Goal: Task Accomplishment & Management: Manage account settings

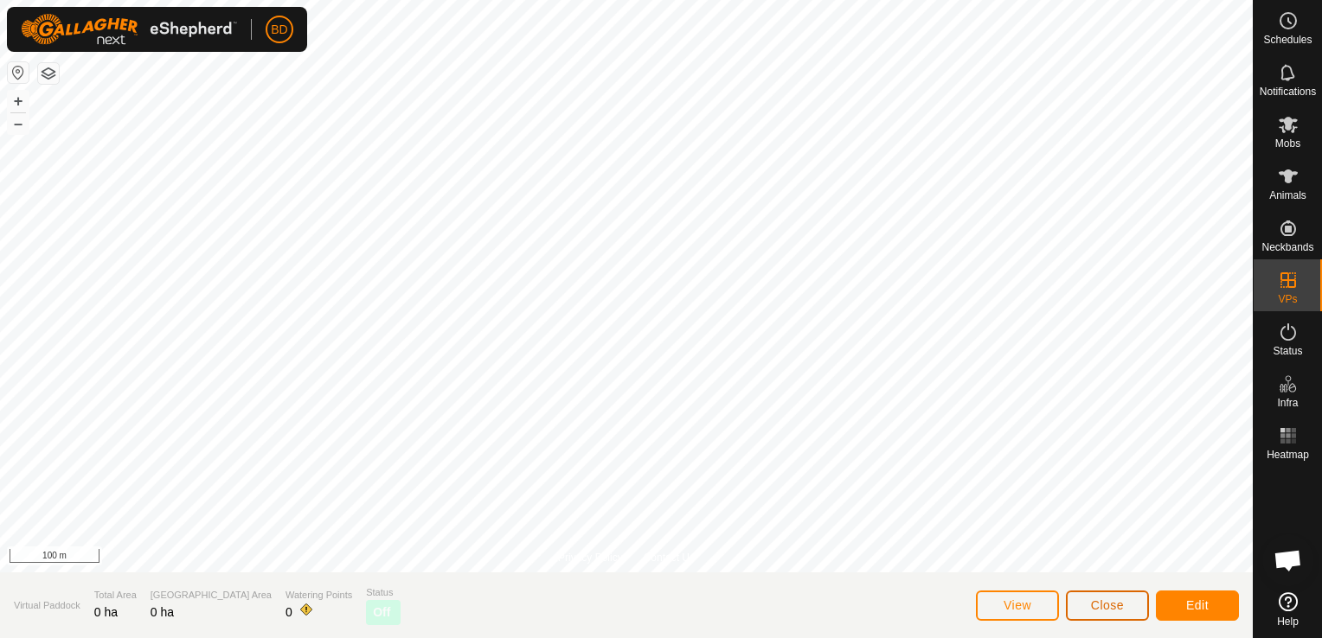
click at [1089, 607] on button "Close" at bounding box center [1107, 606] width 83 height 30
click at [1118, 604] on span "Close" at bounding box center [1107, 606] width 33 height 14
click at [1117, 606] on span "Close" at bounding box center [1107, 606] width 33 height 14
click at [1100, 609] on span "Close" at bounding box center [1107, 606] width 33 height 14
click at [1099, 605] on span "Close" at bounding box center [1107, 606] width 33 height 14
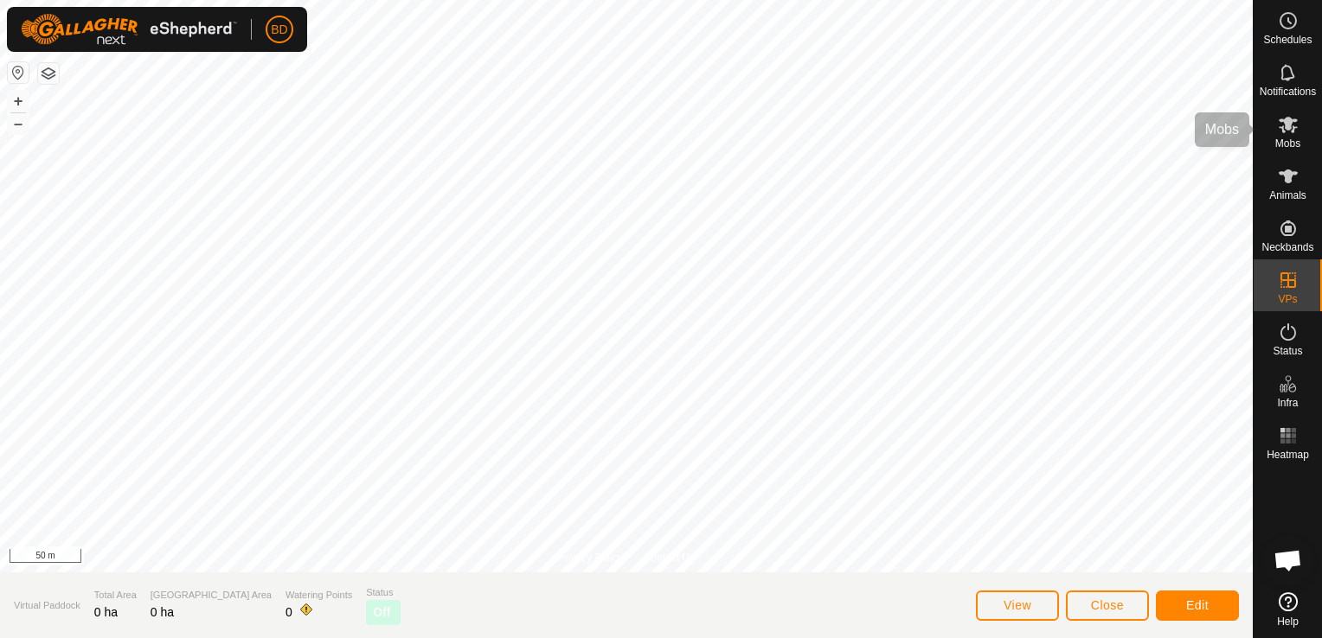
click at [1291, 140] on span "Mobs" at bounding box center [1287, 143] width 25 height 10
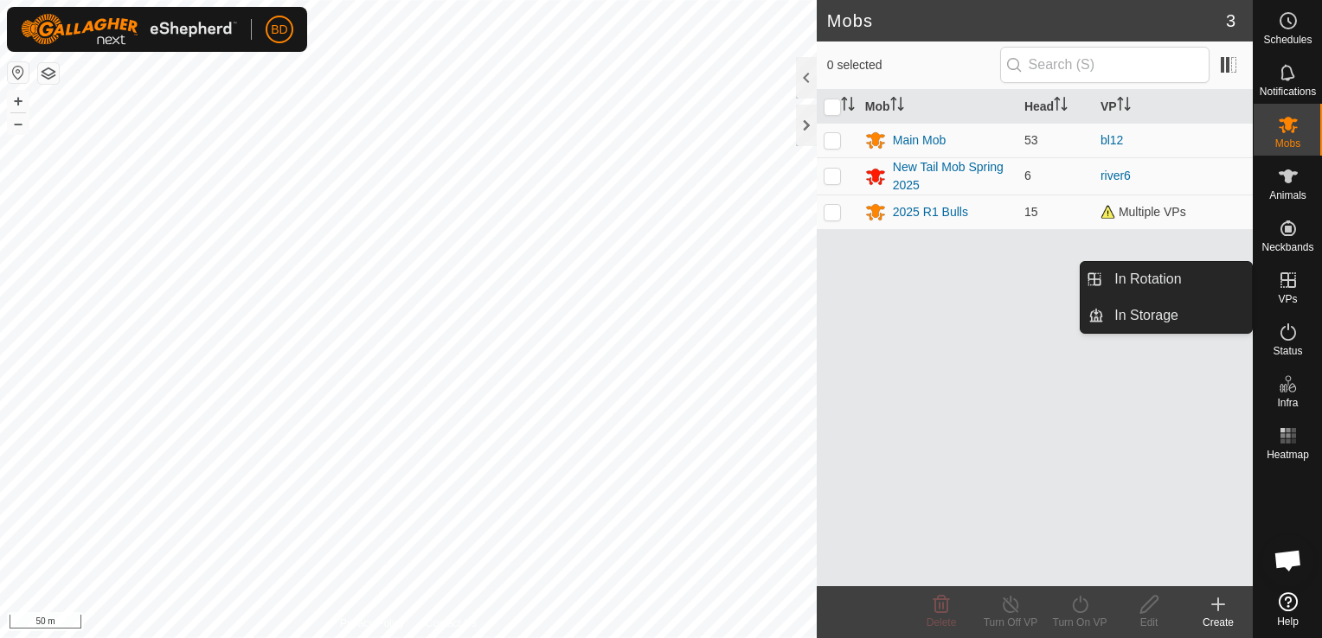
drag, startPoint x: 1297, startPoint y: 289, endPoint x: 1290, endPoint y: 298, distance: 11.1
click at [1294, 291] on es-virtualpaddocks-svg-icon at bounding box center [1287, 280] width 31 height 28
drag, startPoint x: 1176, startPoint y: 285, endPoint x: 1151, endPoint y: 285, distance: 25.1
click at [1175, 285] on link "In Rotation" at bounding box center [1178, 279] width 148 height 35
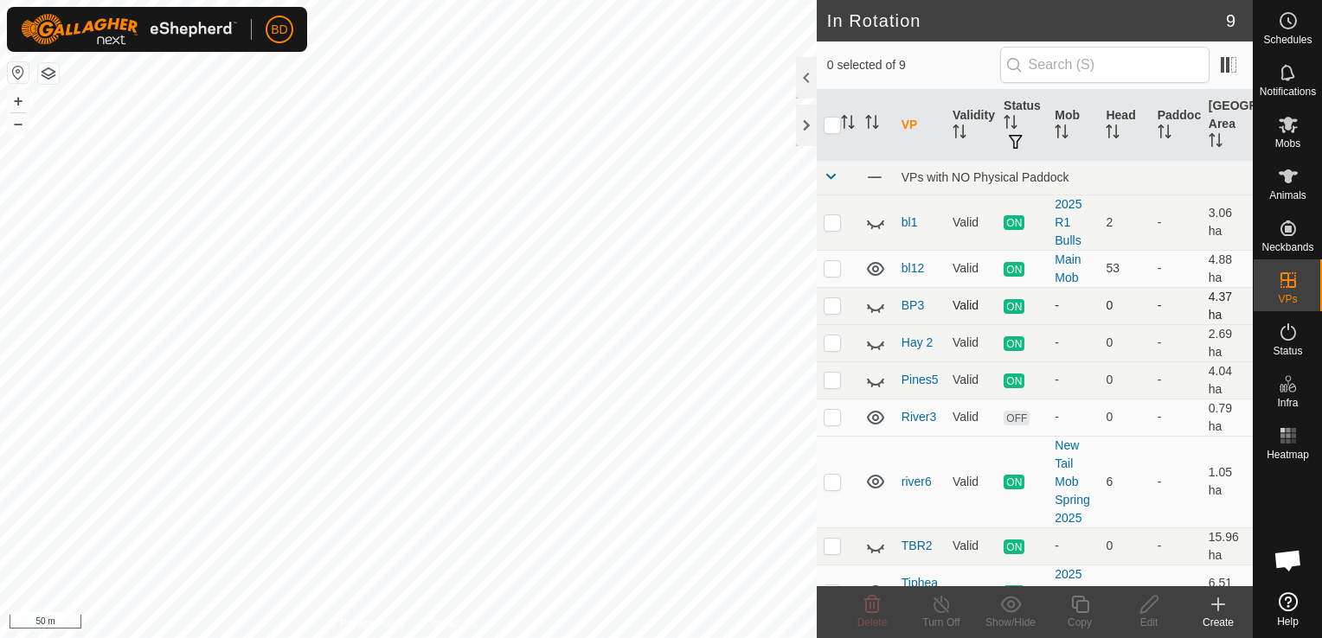
checkbox input "true"
click at [941, 614] on icon at bounding box center [942, 604] width 22 height 21
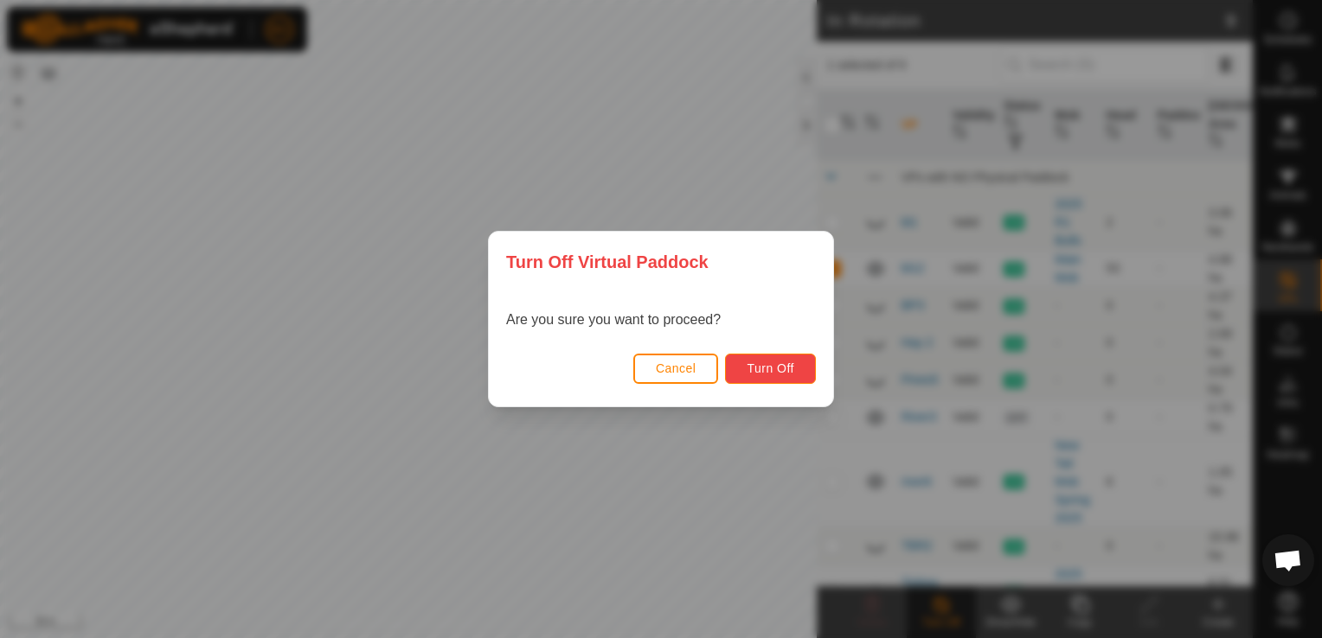
click at [754, 362] on span "Turn Off" at bounding box center [770, 369] width 48 height 14
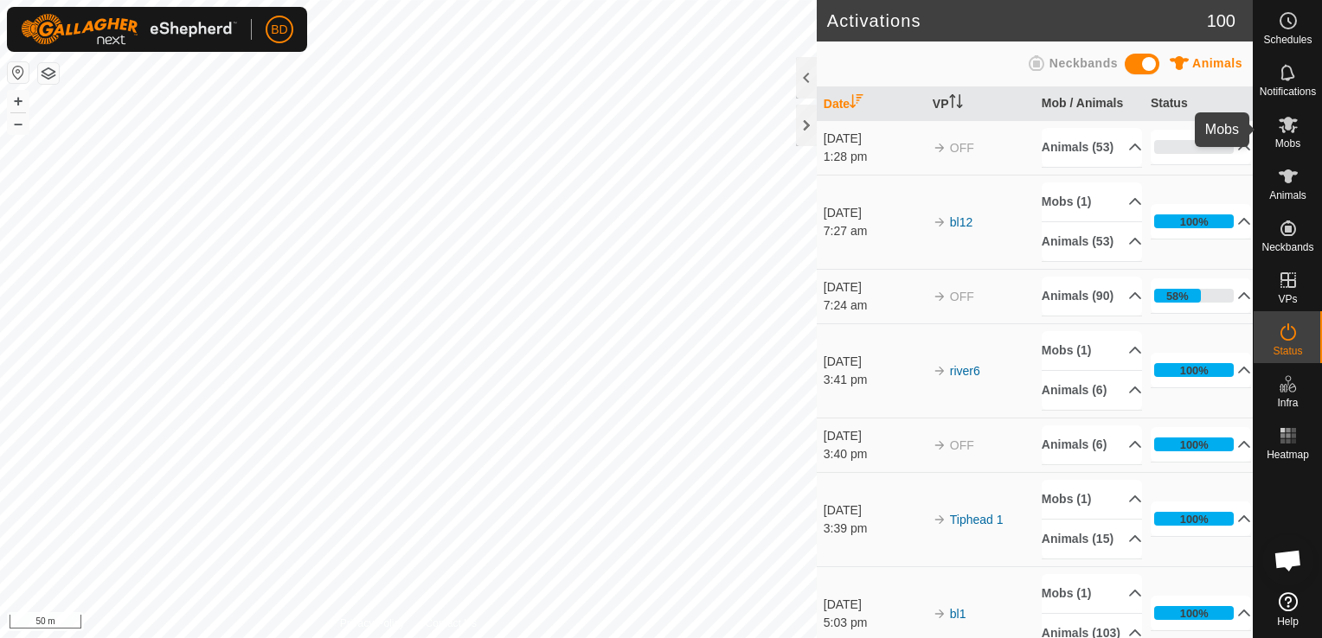
click at [1284, 138] on span "Mobs" at bounding box center [1287, 143] width 25 height 10
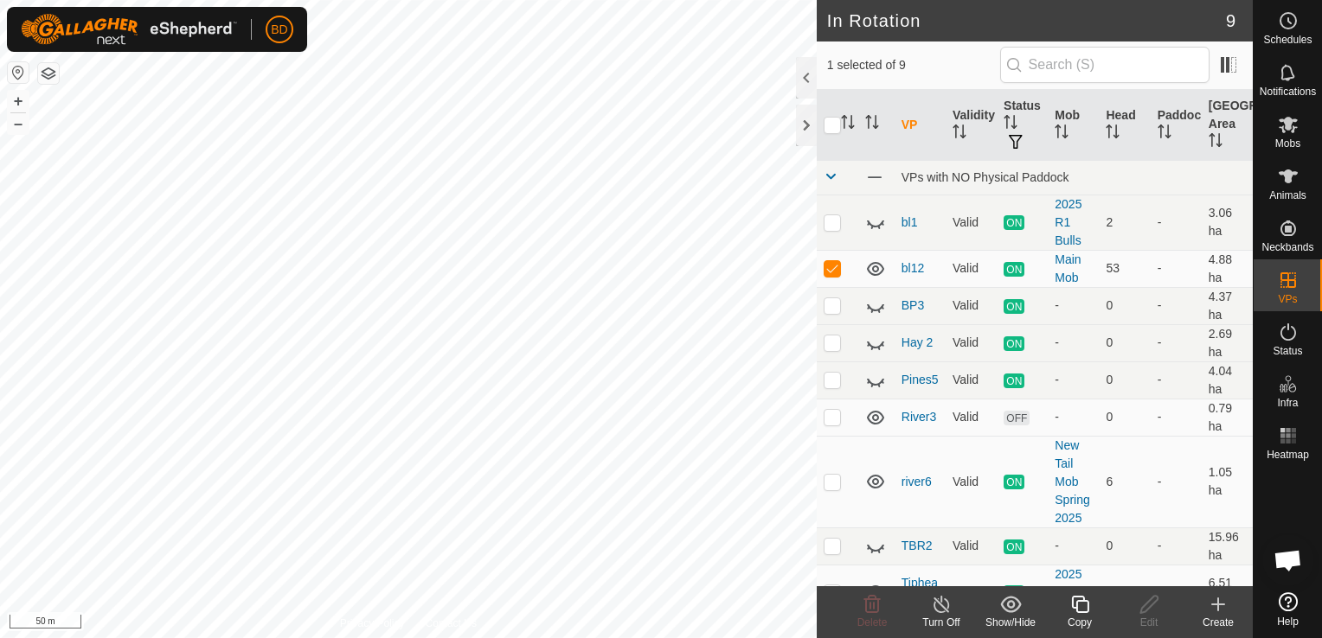
click at [938, 614] on icon at bounding box center [942, 604] width 22 height 21
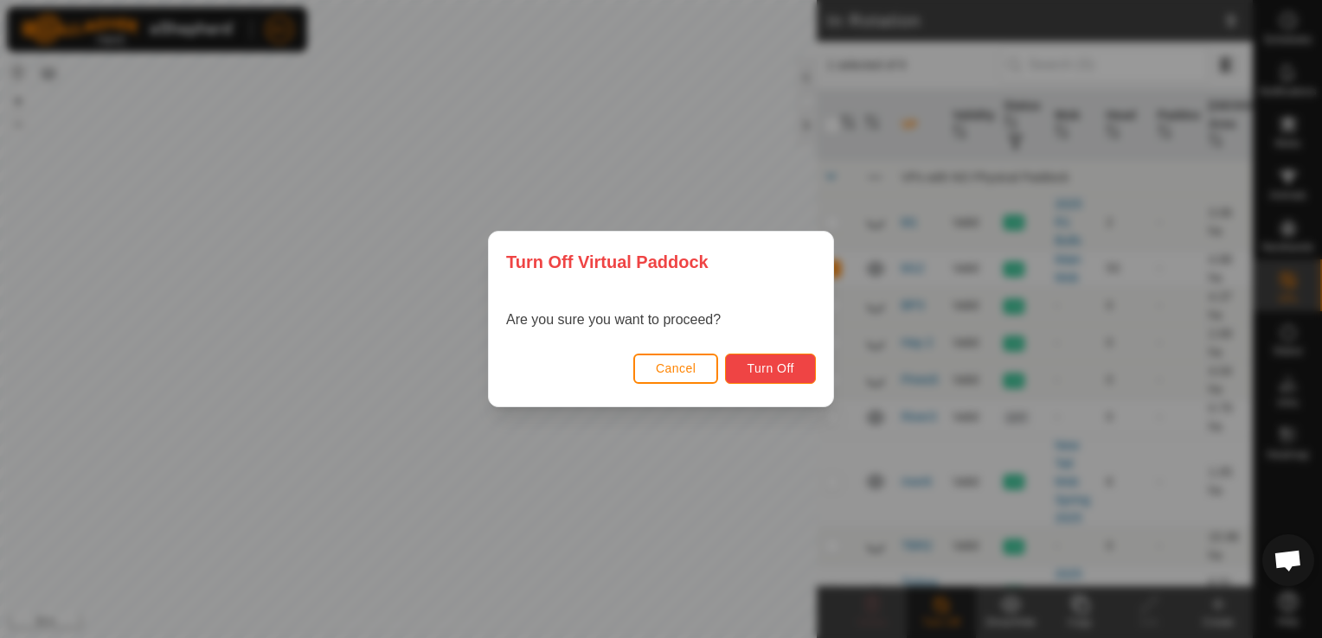
click at [785, 372] on span "Turn Off" at bounding box center [770, 369] width 48 height 14
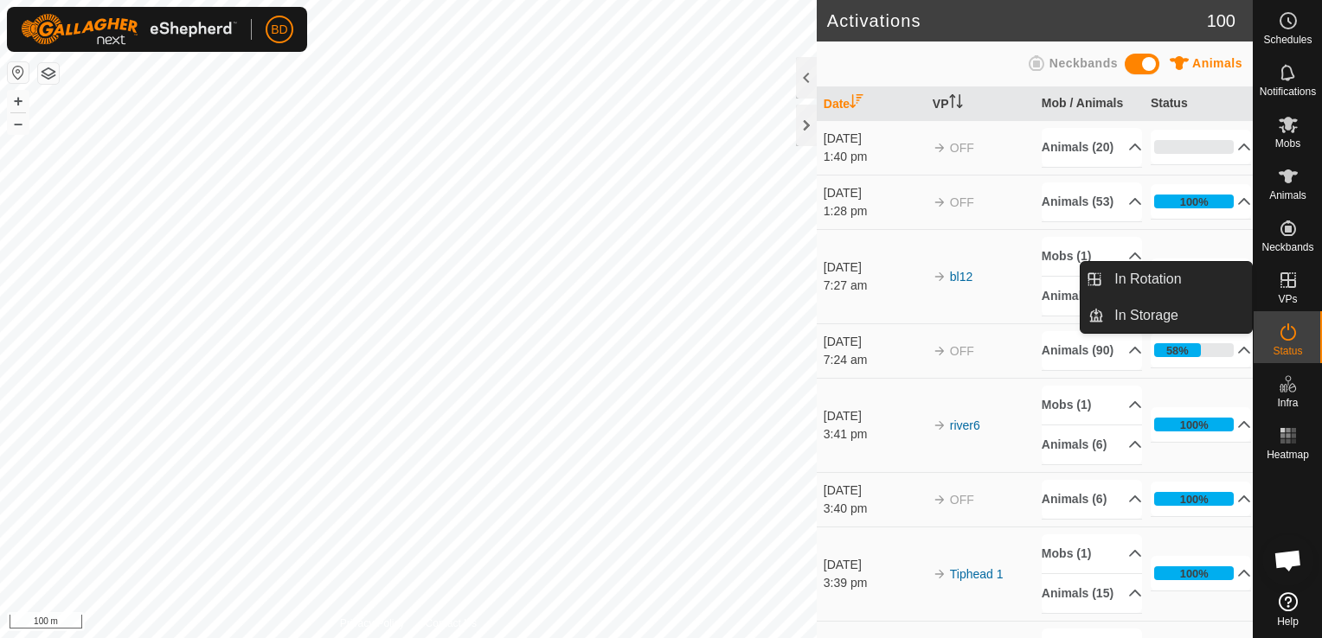
drag, startPoint x: 1293, startPoint y: 310, endPoint x: 1292, endPoint y: 293, distance: 16.5
click at [1292, 294] on span "VPs" at bounding box center [1286, 299] width 19 height 10
click at [1287, 285] on icon at bounding box center [1288, 280] width 16 height 16
click at [1184, 275] on link "In Rotation" at bounding box center [1178, 279] width 148 height 35
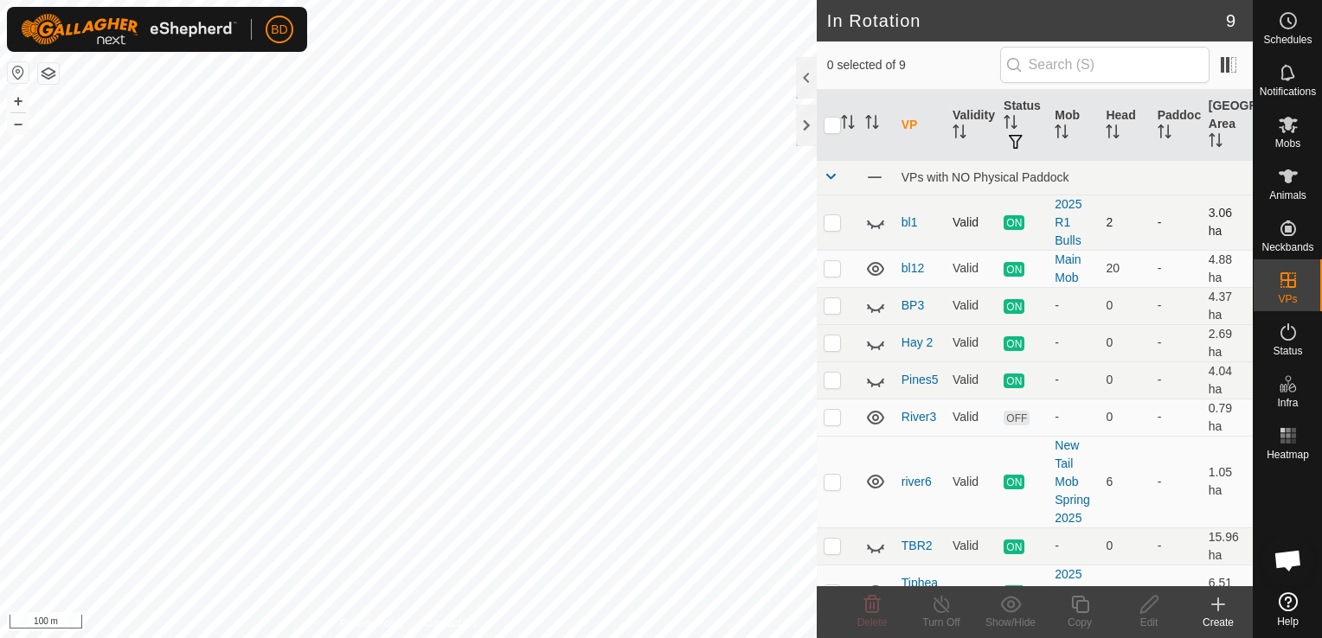
click at [1009, 223] on span "ON" at bounding box center [1013, 222] width 21 height 15
click at [911, 219] on link "bl1" at bounding box center [909, 222] width 16 height 14
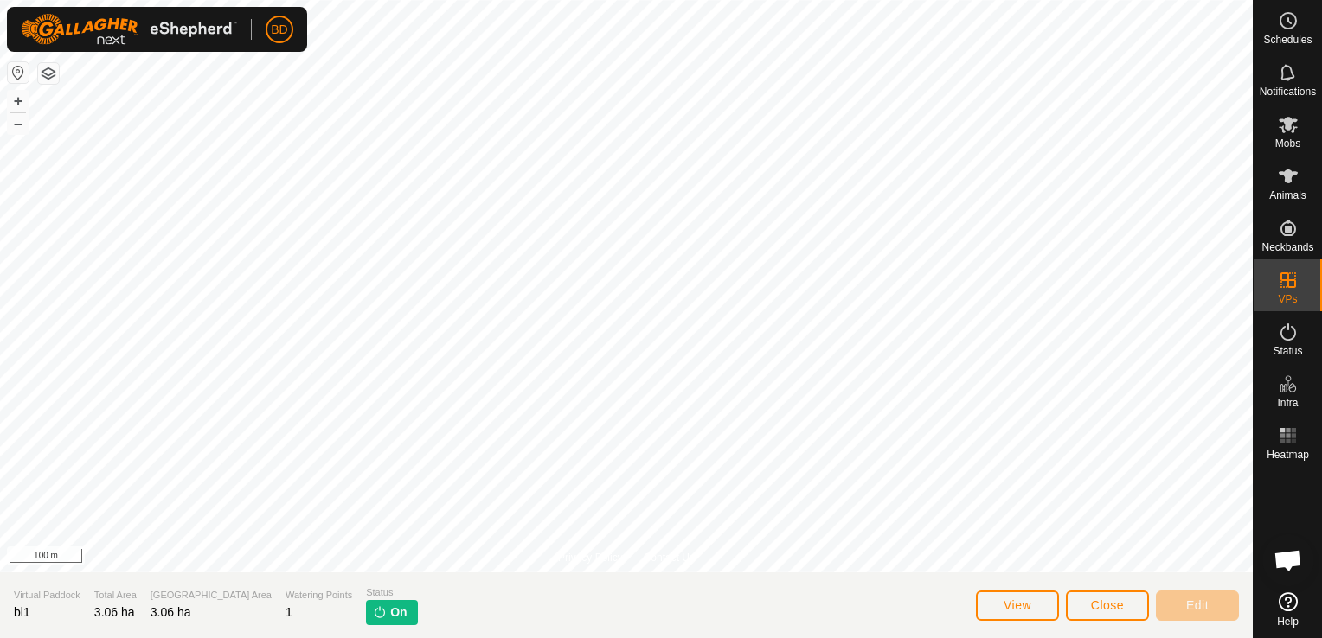
click at [366, 619] on p-tag "On" at bounding box center [391, 612] width 51 height 25
click at [1116, 607] on span "Close" at bounding box center [1107, 606] width 33 height 14
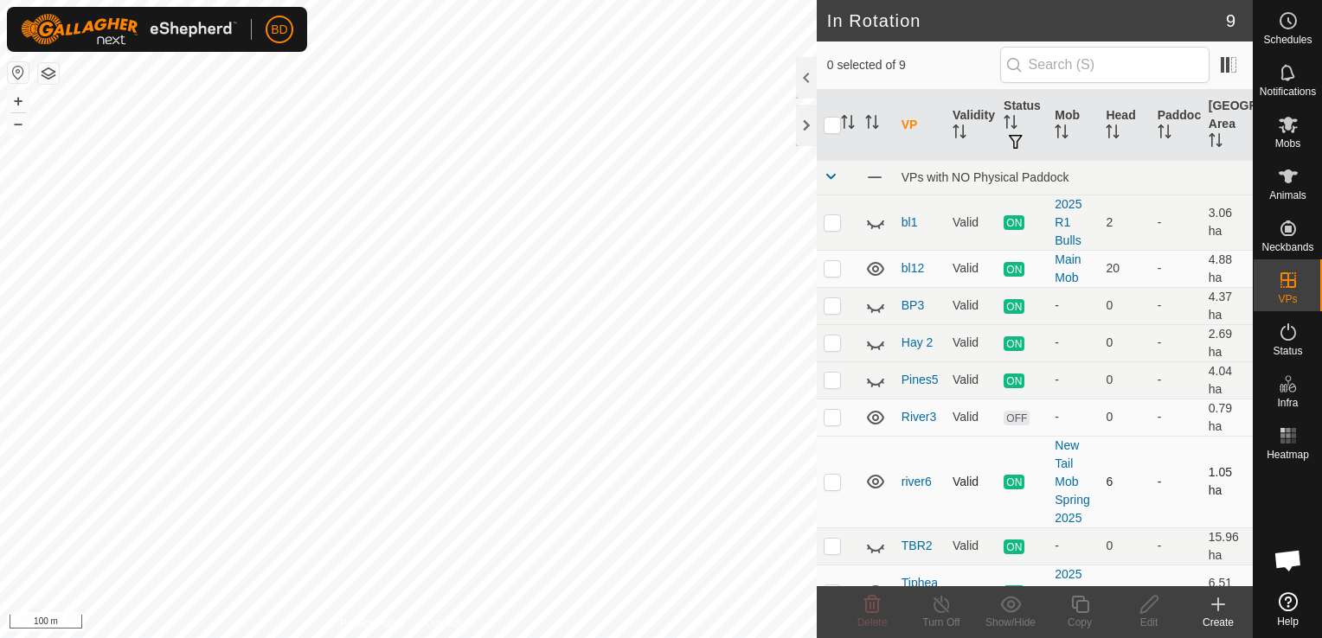
checkbox input "true"
click at [936, 606] on icon at bounding box center [942, 604] width 22 height 21
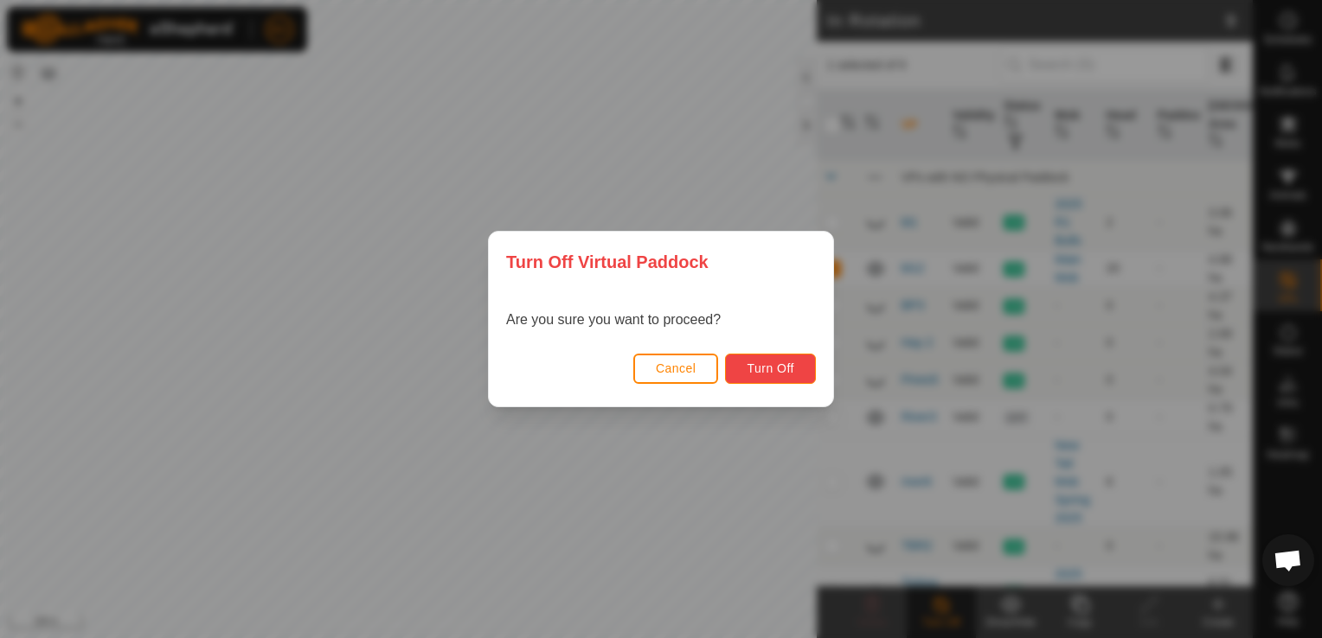
click at [764, 368] on span "Turn Off" at bounding box center [770, 369] width 48 height 14
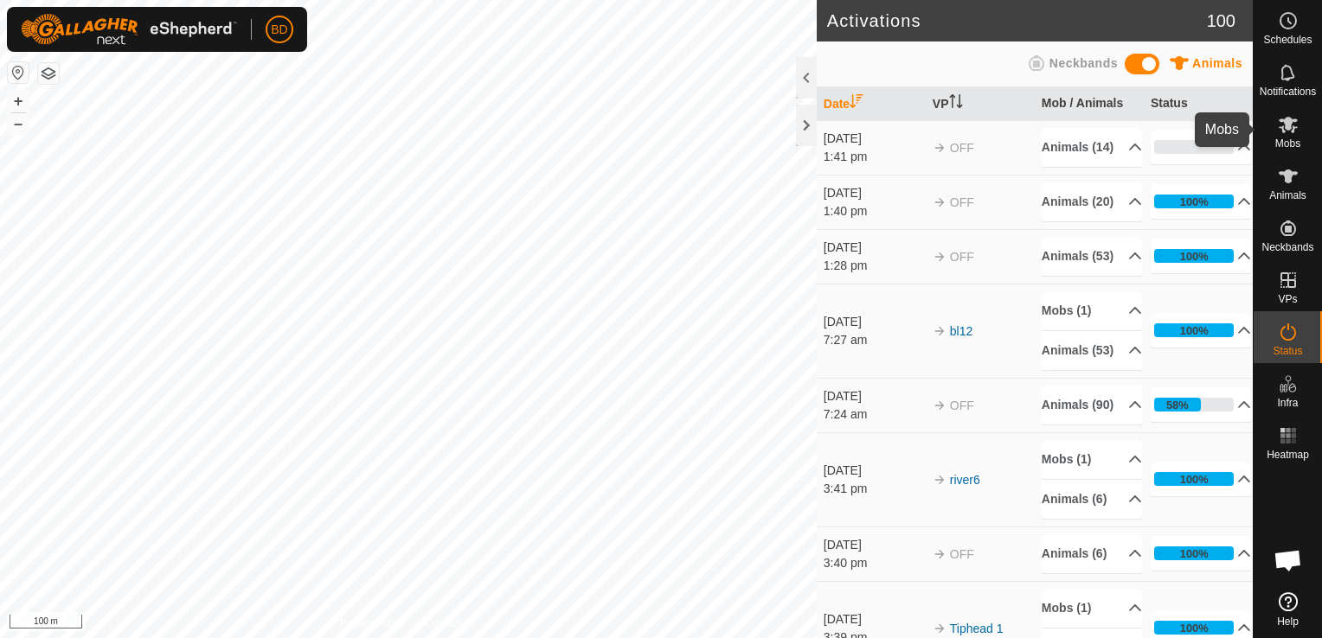
click at [1285, 131] on icon at bounding box center [1287, 124] width 21 height 21
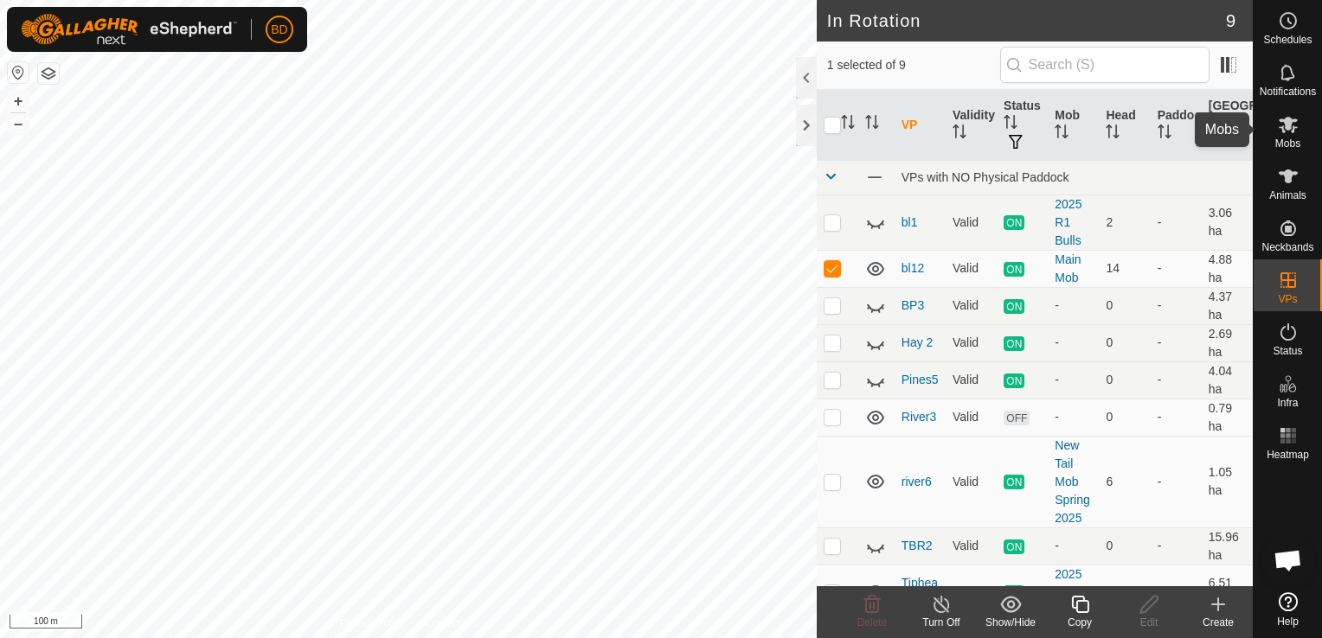
click at [1290, 138] on span "Mobs" at bounding box center [1287, 143] width 25 height 10
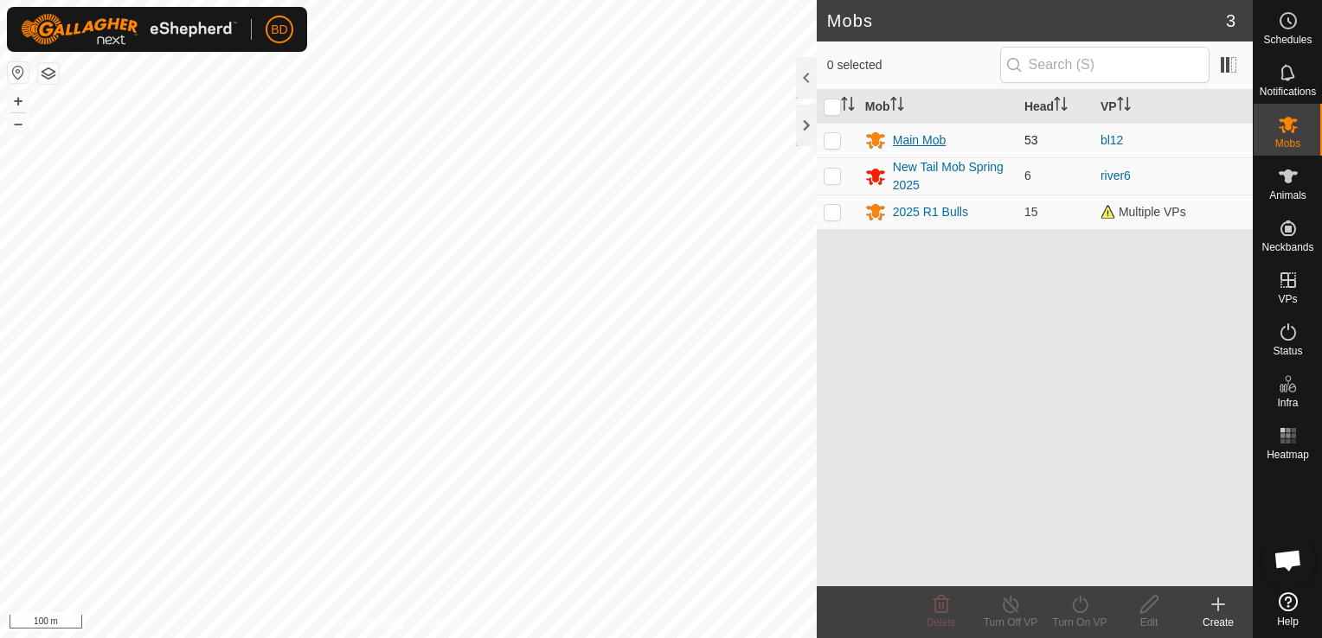
click at [918, 137] on div "Main Mob" at bounding box center [919, 140] width 53 height 18
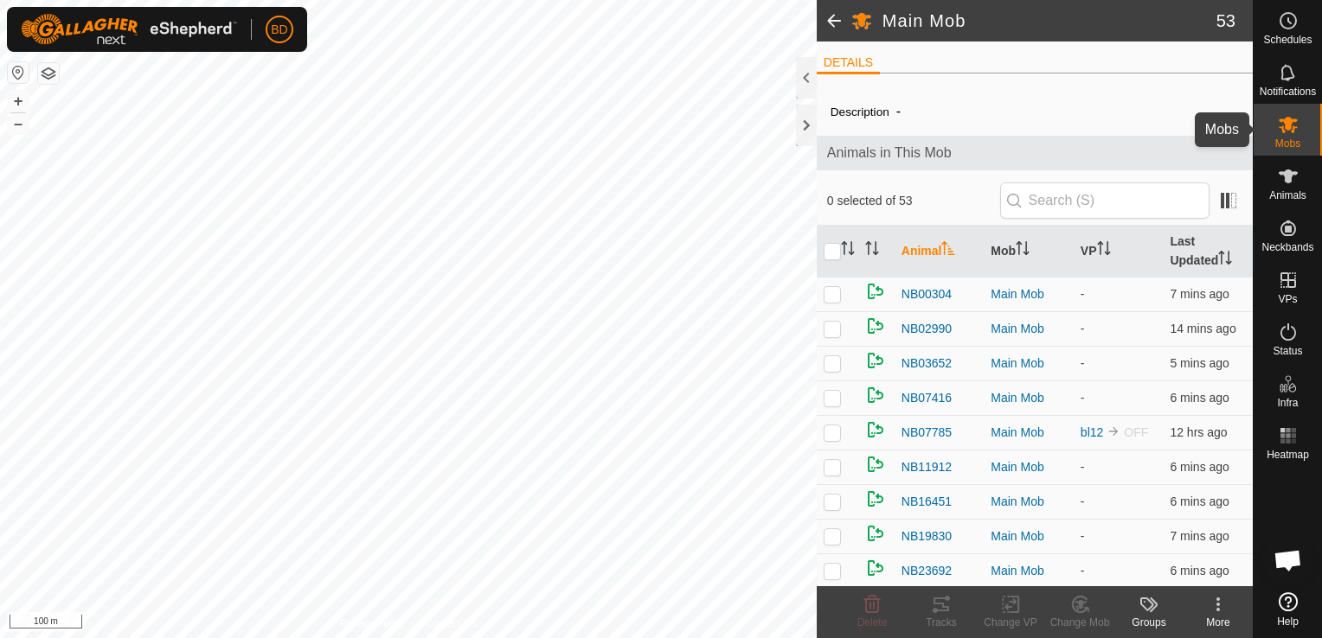
click at [1285, 132] on icon at bounding box center [1287, 124] width 21 height 21
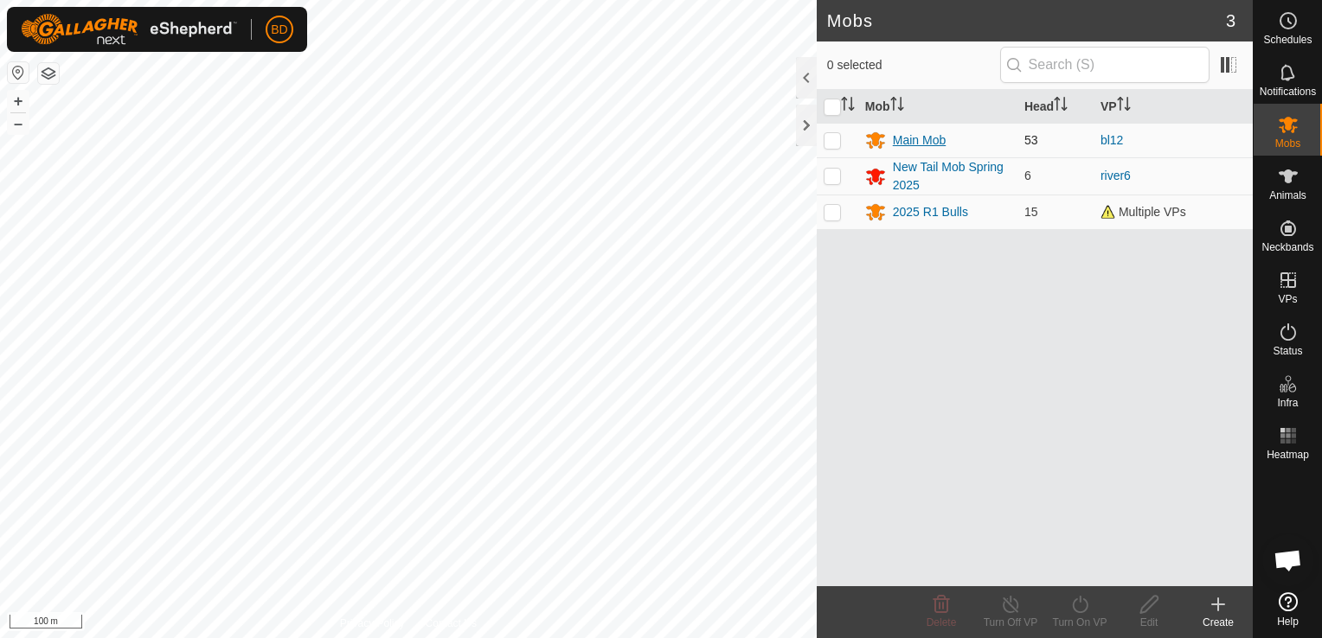
click at [923, 138] on div "Main Mob" at bounding box center [919, 140] width 53 height 18
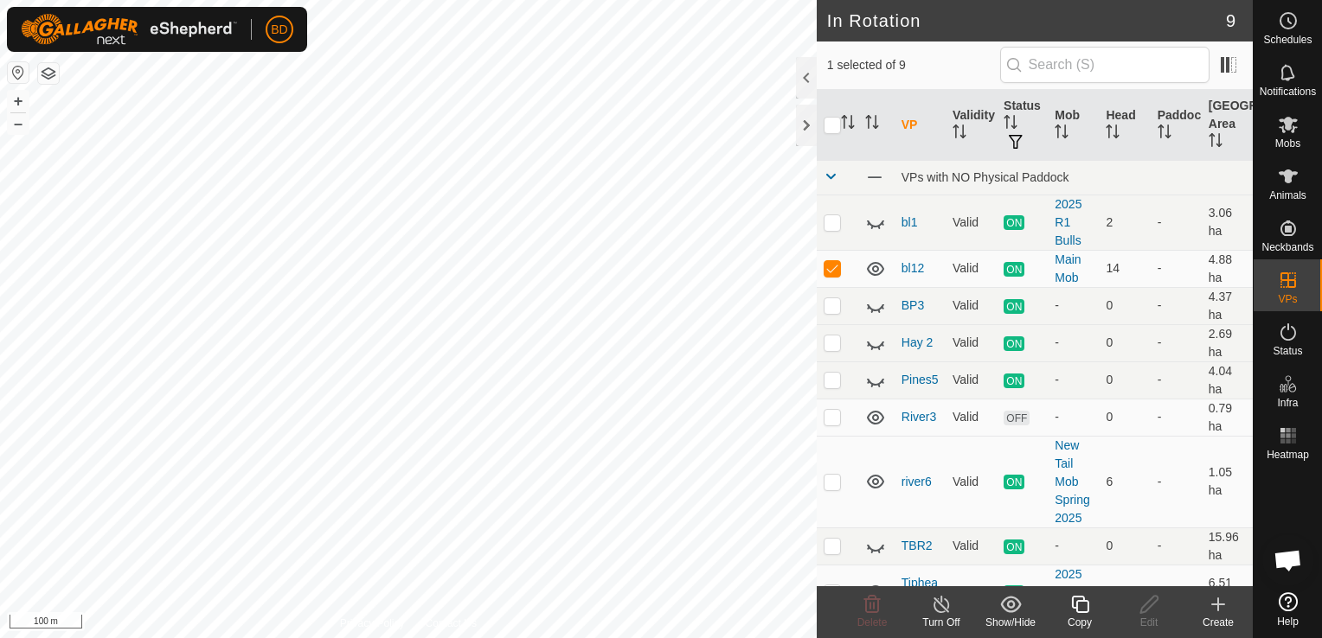
click at [937, 615] on div "Turn Off" at bounding box center [940, 623] width 69 height 16
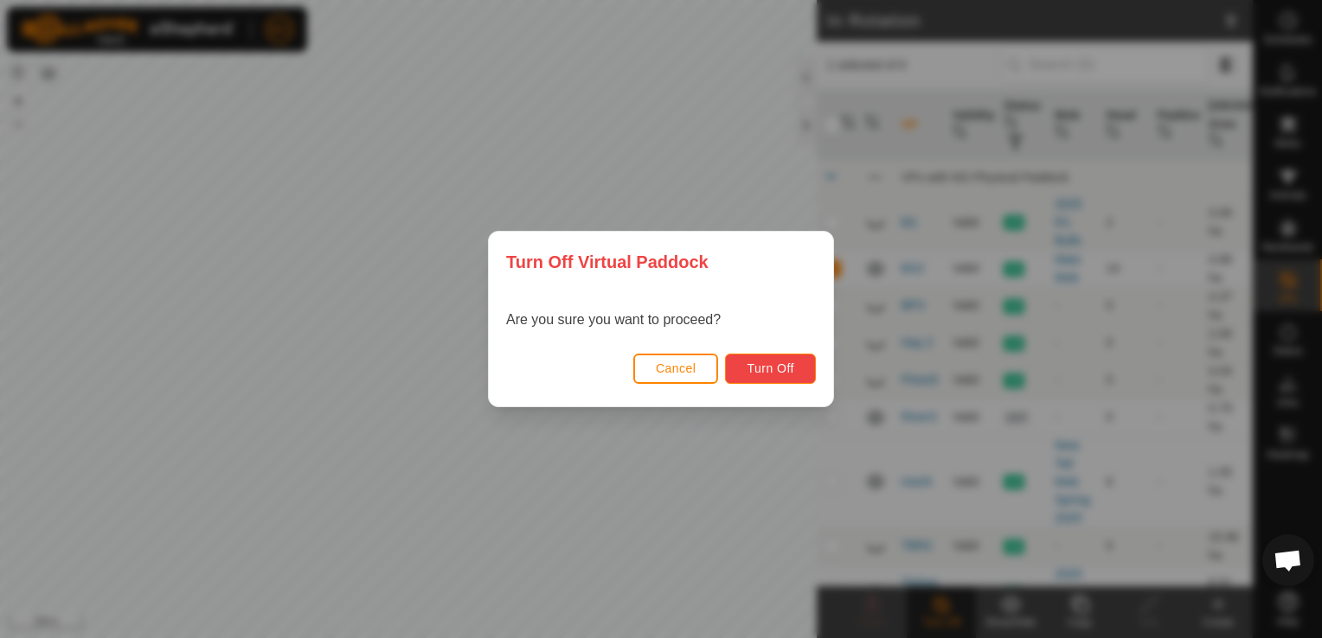
click at [779, 370] on span "Turn Off" at bounding box center [770, 369] width 48 height 14
